Goal: Information Seeking & Learning: Understand process/instructions

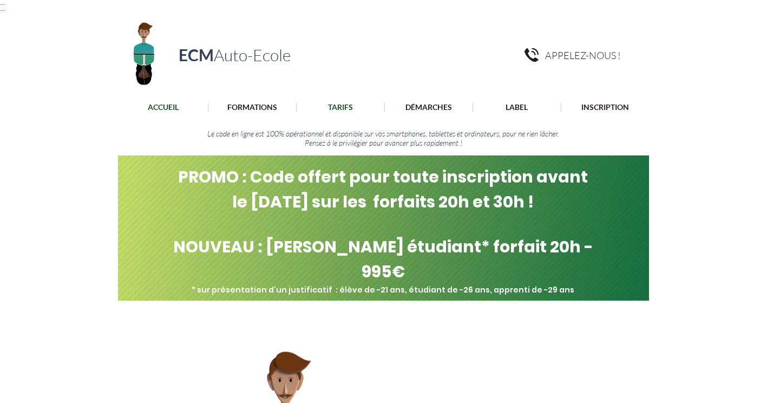
click at [346, 107] on p "TARIFS" at bounding box center [340, 107] width 36 height 9
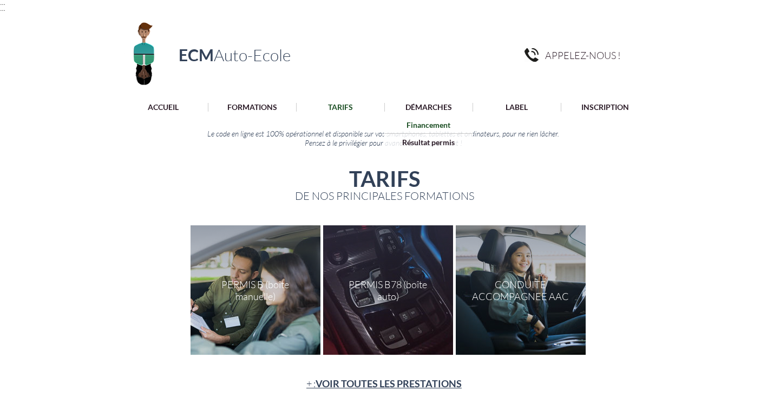
click at [420, 120] on p "Financement" at bounding box center [428, 124] width 51 height 17
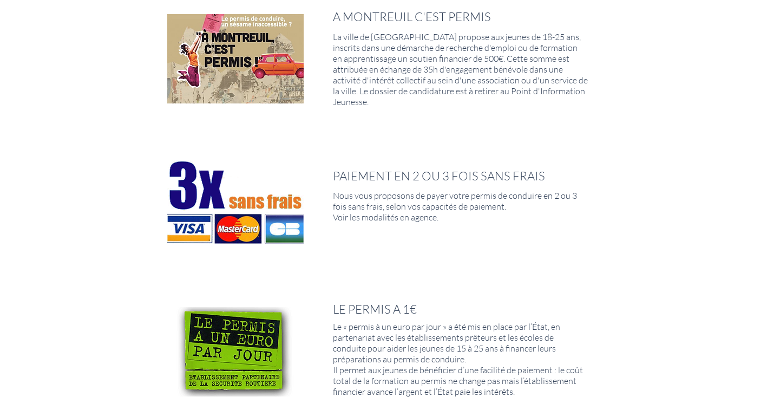
scroll to position [672, 0]
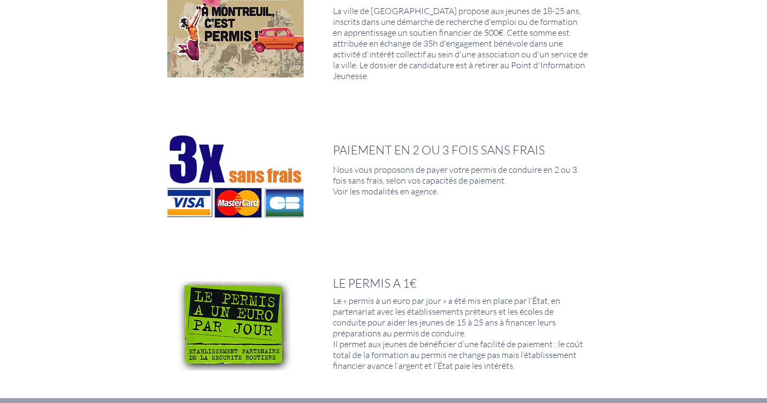
click at [419, 124] on div at bounding box center [383, 180] width 767 height 143
click at [411, 148] on span "PAIEMENT EN 2 OU 3 FOIS SANS FRAIS" at bounding box center [439, 149] width 212 height 15
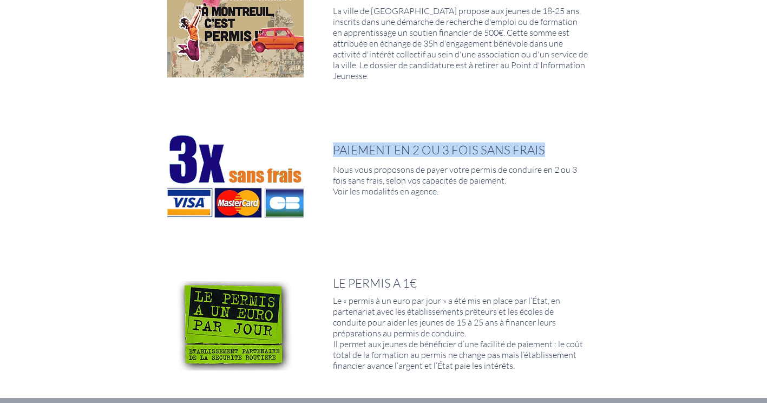
click at [411, 148] on span "PAIEMENT EN 2 OU 3 FOIS SANS FRAIS" at bounding box center [439, 149] width 212 height 15
click at [410, 143] on span "PAIEMENT EN 2 OU 3 FOIS SANS FRAIS" at bounding box center [439, 149] width 212 height 15
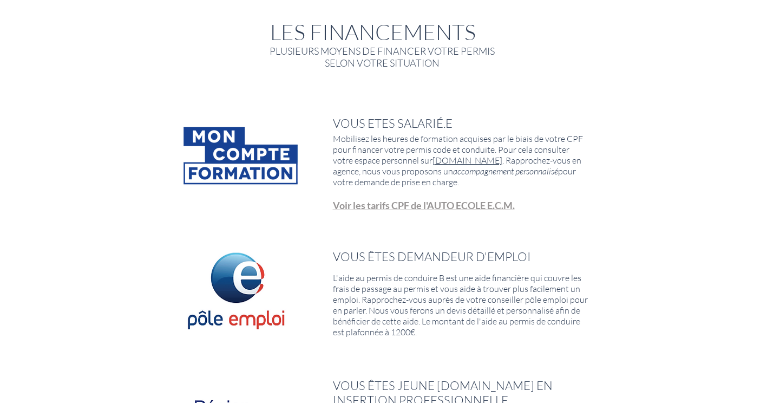
scroll to position [149, 0]
click at [448, 248] on span "VOUS ÊTES DEMANDEUR D'EMPLOI" at bounding box center [432, 255] width 198 height 15
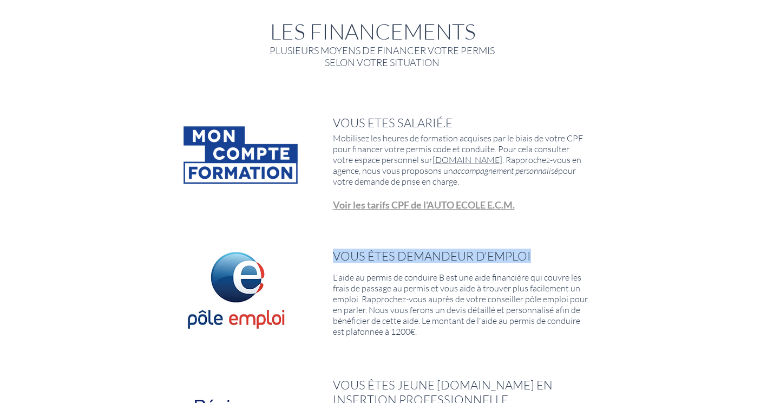
click at [448, 248] on span "VOUS ÊTES DEMANDEUR D'EMPLOI" at bounding box center [432, 255] width 198 height 15
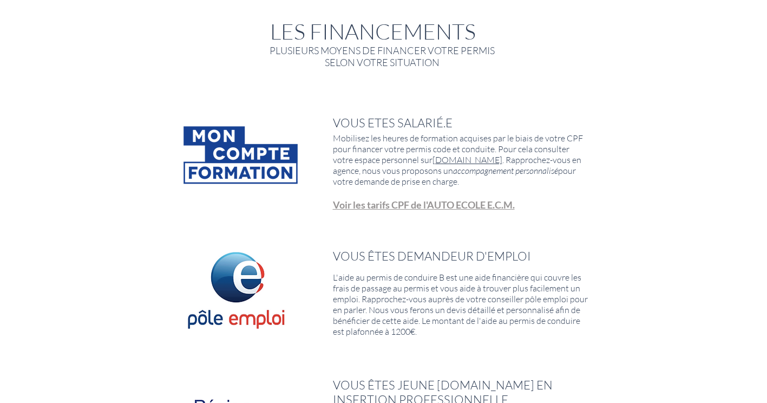
click at [322, 248] on div at bounding box center [383, 292] width 767 height 129
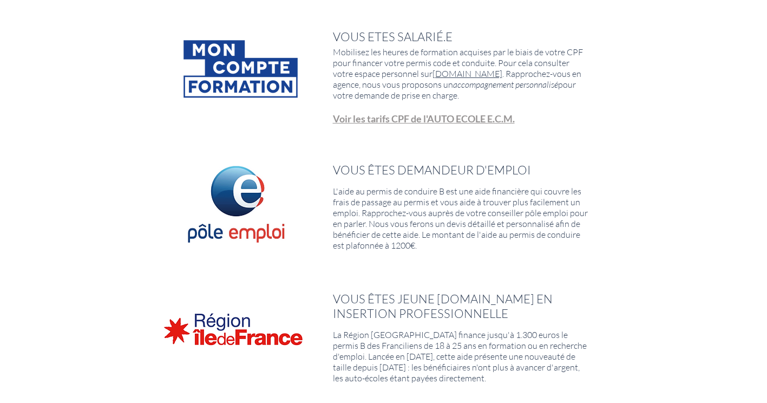
scroll to position [235, 0]
click at [360, 162] on span "VOUS ÊTES DEMANDEUR D'EMPLOI" at bounding box center [432, 169] width 198 height 15
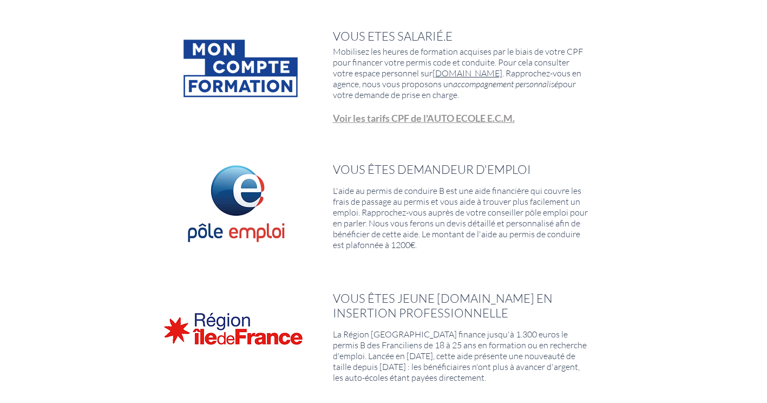
drag, startPoint x: 360, startPoint y: 162, endPoint x: 352, endPoint y: 205, distance: 43.5
click at [352, 205] on span "L'aide au permis de conduire B est une aide financière qui couvre les frais de …" at bounding box center [460, 217] width 255 height 65
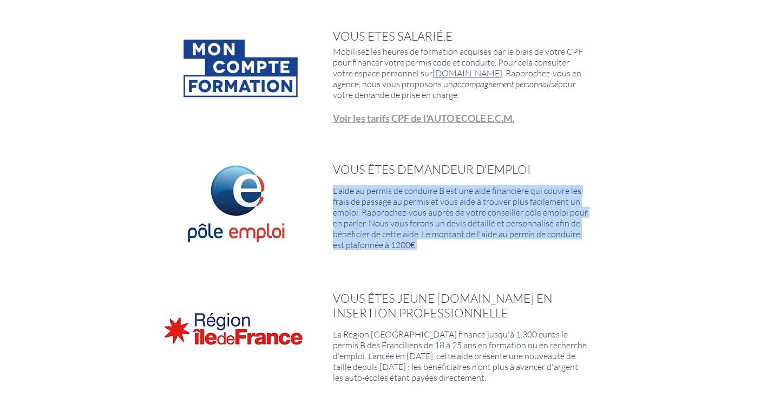
click at [352, 205] on span "L'aide au permis de conduire B est une aide financière qui couvre les frais de …" at bounding box center [460, 217] width 255 height 65
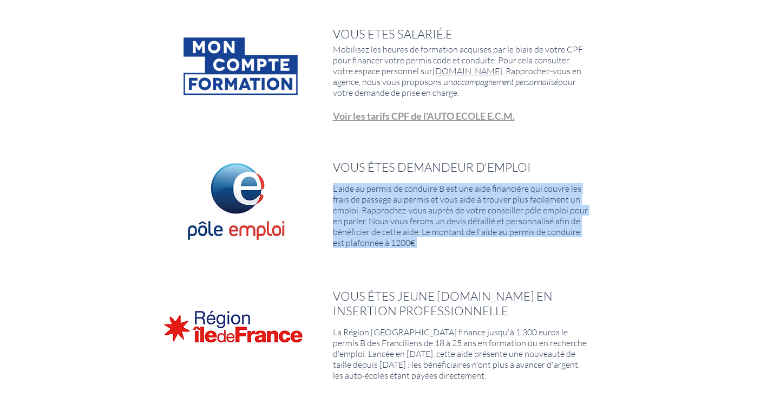
click at [352, 205] on span "L'aide au permis de conduire B est une aide financière qui couvre les frais de …" at bounding box center [460, 215] width 255 height 65
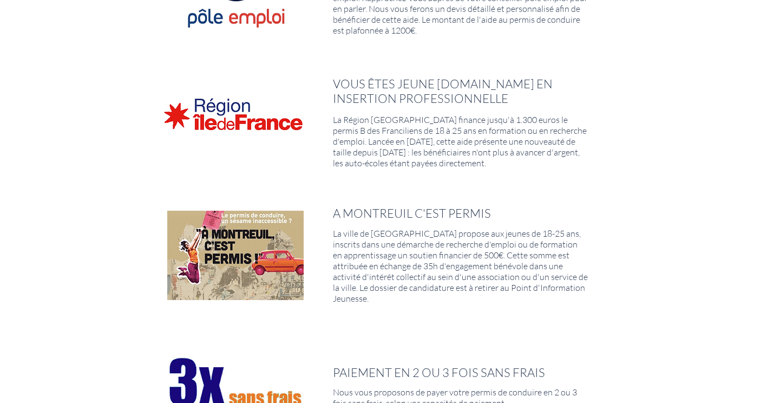
scroll to position [450, 0]
click at [265, 263] on img at bounding box center [235, 254] width 136 height 89
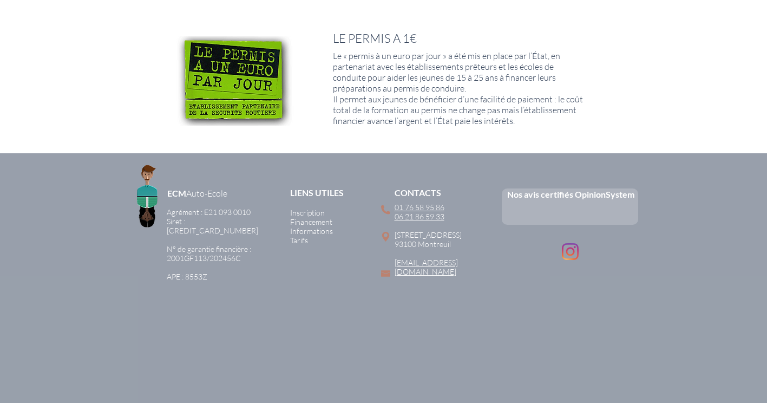
scroll to position [964, 0]
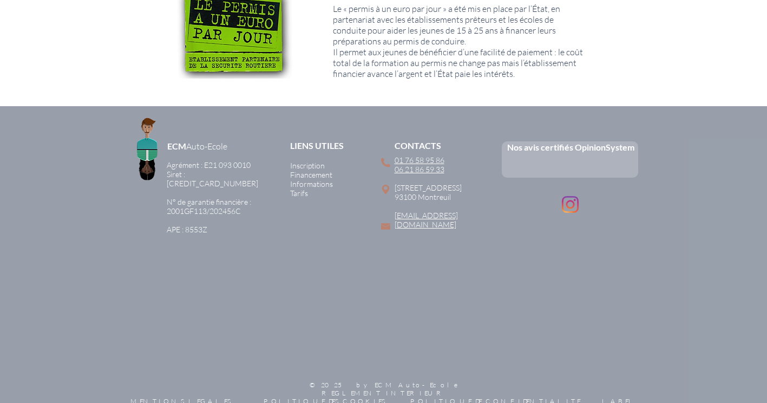
click at [253, 143] on div "ECM Auto-Ecole Agrément : E21 093 0010 Siret : [CREDIT_CARD_NUMBER] ​ N° de gar…" at bounding box center [383, 264] width 767 height 317
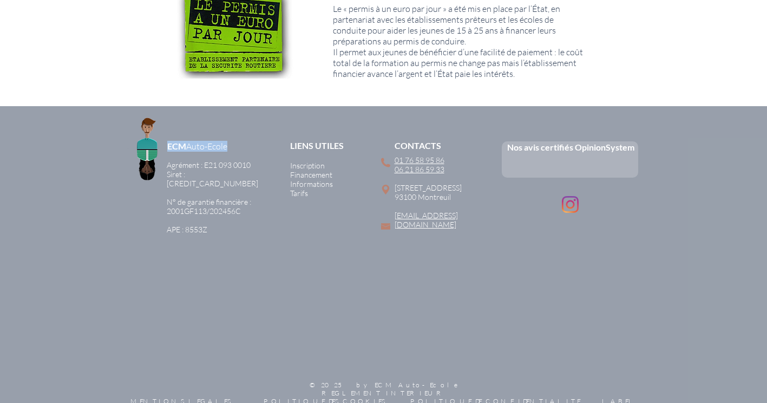
click at [253, 143] on div "ECM Auto-Ecole Agrément : E21 093 0010 Siret : [CREDIT_CARD_NUMBER] ​ N° de gar…" at bounding box center [383, 264] width 767 height 317
drag, startPoint x: 253, startPoint y: 143, endPoint x: 257, endPoint y: 109, distance: 34.3
click at [257, 109] on div "ECM Auto-Ecole Agrément : E21 093 0010 Siret : [CREDIT_CARD_NUMBER] ​ N° de gar…" at bounding box center [383, 264] width 767 height 317
click at [273, 80] on div at bounding box center [383, 33] width 767 height 146
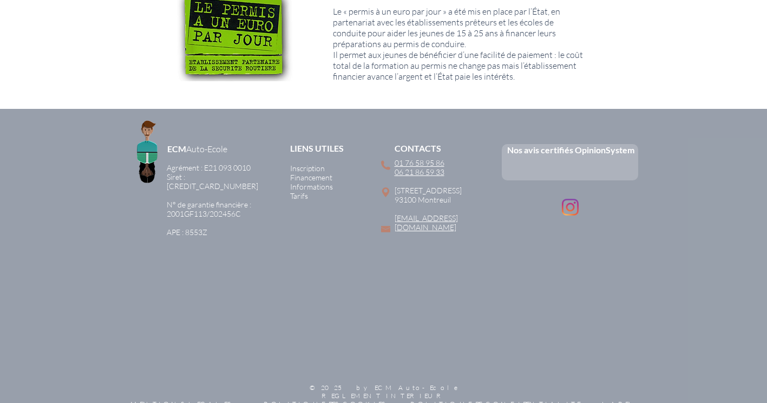
scroll to position [960, 0]
